Goal: Task Accomplishment & Management: Use online tool/utility

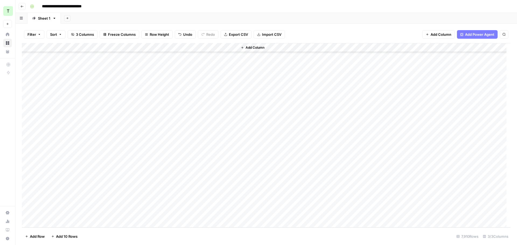
scroll to position [71950, 0]
click at [41, 18] on div "Sheet 1" at bounding box center [44, 18] width 12 height 5
click at [322, 23] on div "Add Sheet" at bounding box center [306, 18] width 422 height 11
click at [255, 55] on div "Add Column" at bounding box center [266, 135] width 488 height 185
click at [253, 56] on div "Add Column" at bounding box center [266, 135] width 488 height 185
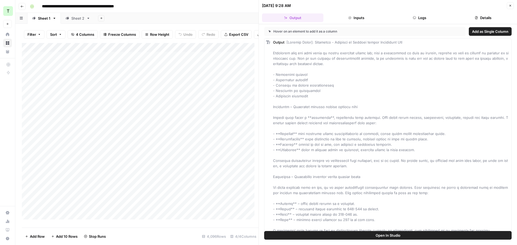
click at [422, 23] on header "[DATE] 9:28 AM Close Output Inputs Logs Details" at bounding box center [388, 12] width 258 height 24
click at [425, 19] on button "Logs" at bounding box center [419, 17] width 61 height 9
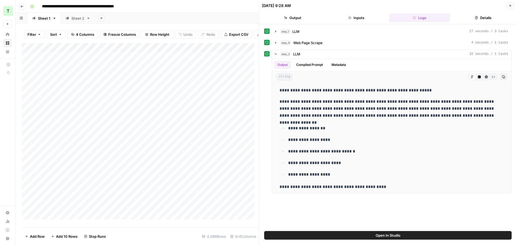
click at [509, 7] on icon "button" at bounding box center [509, 5] width 3 height 3
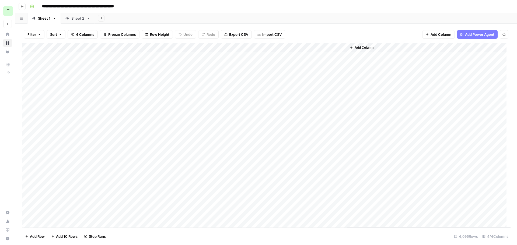
click at [336, 13] on div "Add Sheet" at bounding box center [306, 18] width 422 height 11
click at [219, 57] on div "Add Column" at bounding box center [266, 135] width 488 height 185
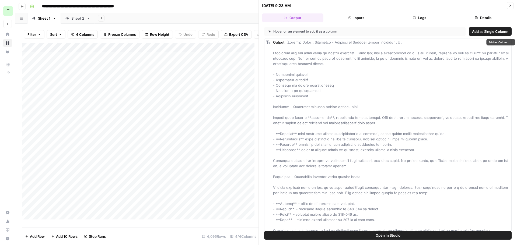
click at [413, 19] on icon "button" at bounding box center [414, 17] width 3 height 3
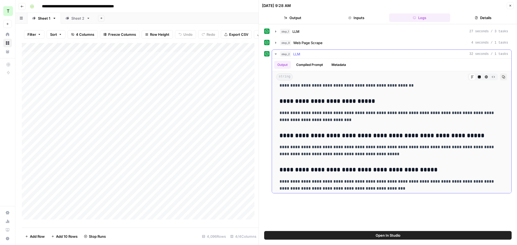
scroll to position [571, 0]
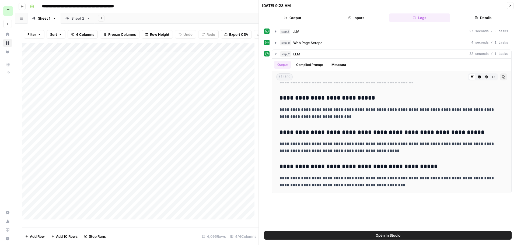
click at [213, 81] on div "Add Column" at bounding box center [140, 133] width 237 height 181
click at [216, 79] on div "Add Column" at bounding box center [140, 133] width 237 height 181
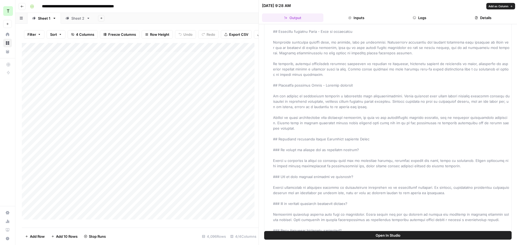
scroll to position [291, 0]
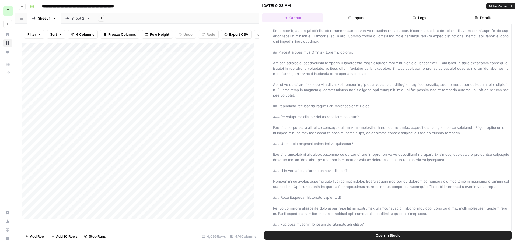
click at [422, 20] on button "Logs" at bounding box center [419, 17] width 61 height 9
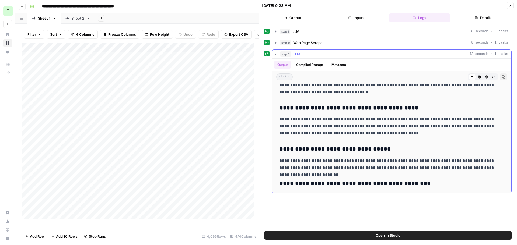
scroll to position [604, 0]
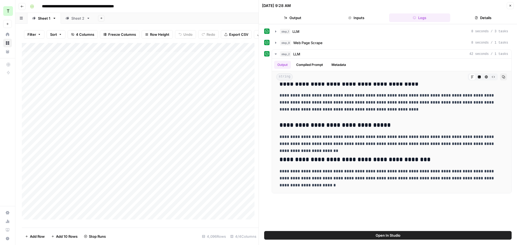
click at [511, 9] on button "Close" at bounding box center [510, 5] width 7 height 7
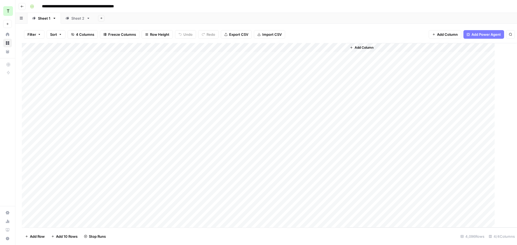
click at [312, 8] on div "**********" at bounding box center [270, 6] width 484 height 9
